Goal: Information Seeking & Learning: Learn about a topic

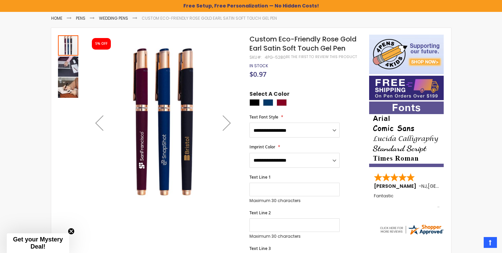
scroll to position [94, 0]
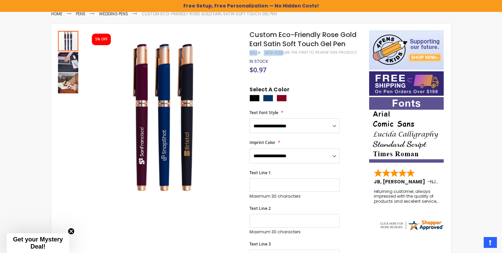
drag, startPoint x: 249, startPoint y: 54, endPoint x: 282, endPoint y: 53, distance: 32.5
click at [282, 53] on div "SKU 4PG-5280" at bounding box center [267, 52] width 36 height 5
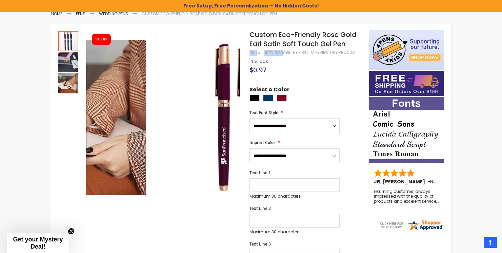
drag, startPoint x: 165, startPoint y: 98, endPoint x: 336, endPoint y: 83, distance: 171.5
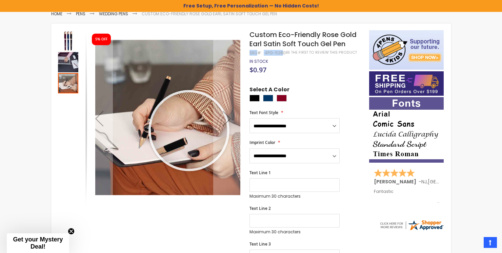
drag, startPoint x: 179, startPoint y: 131, endPoint x: 189, endPoint y: 130, distance: 9.5
click at [189, 130] on div at bounding box center [189, 130] width 76 height 76
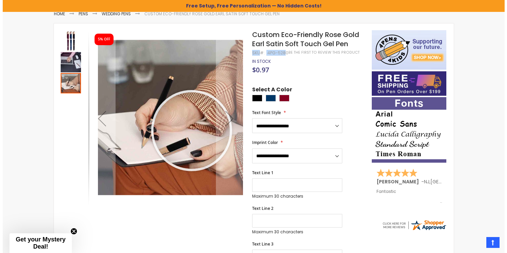
scroll to position [0, 0]
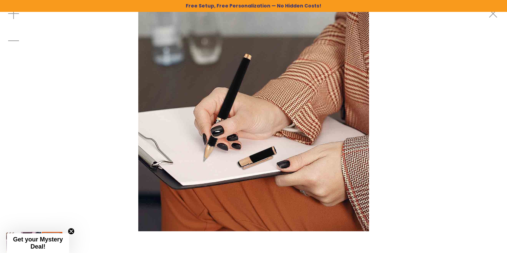
click at [400, 99] on div at bounding box center [253, 115] width 507 height 231
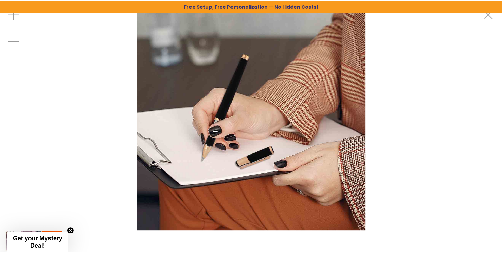
scroll to position [94, 0]
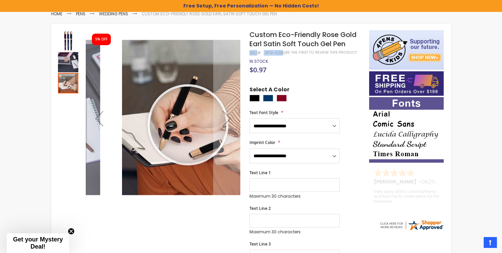
drag, startPoint x: 150, startPoint y: 125, endPoint x: 274, endPoint y: 132, distance: 124.2
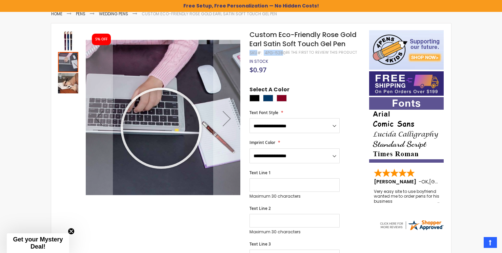
drag, startPoint x: 161, startPoint y: 128, endPoint x: 322, endPoint y: 126, distance: 161.4
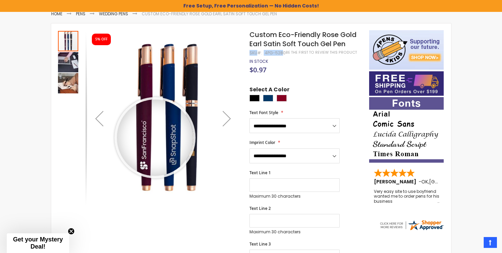
drag, startPoint x: 148, startPoint y: 138, endPoint x: 286, endPoint y: 140, distance: 138.3
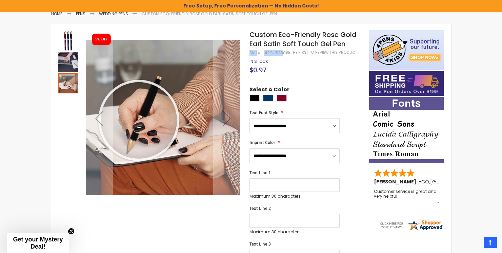
drag, startPoint x: 139, startPoint y: 120, endPoint x: 265, endPoint y: 120, distance: 125.8
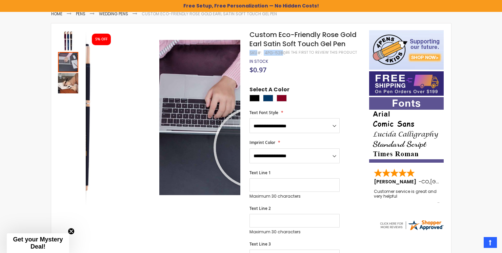
drag, startPoint x: 213, startPoint y: 147, endPoint x: 254, endPoint y: 151, distance: 41.2
